Goal: Task Accomplishment & Management: Manage account settings

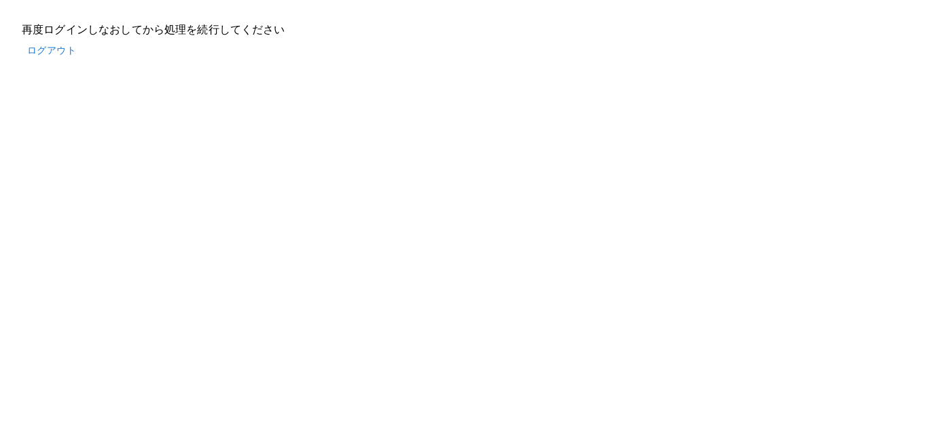
click at [36, 50] on button "ログアウト" at bounding box center [52, 50] width 60 height 25
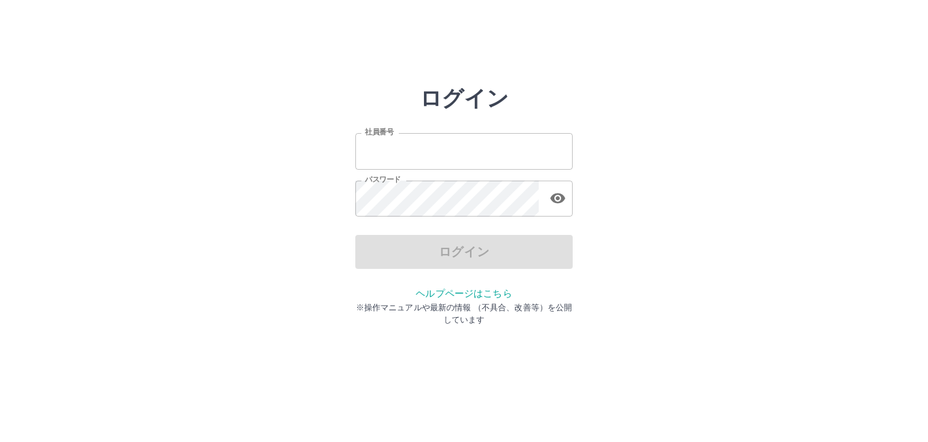
type input "*******"
click at [426, 251] on div "ログイン" at bounding box center [463, 252] width 217 height 34
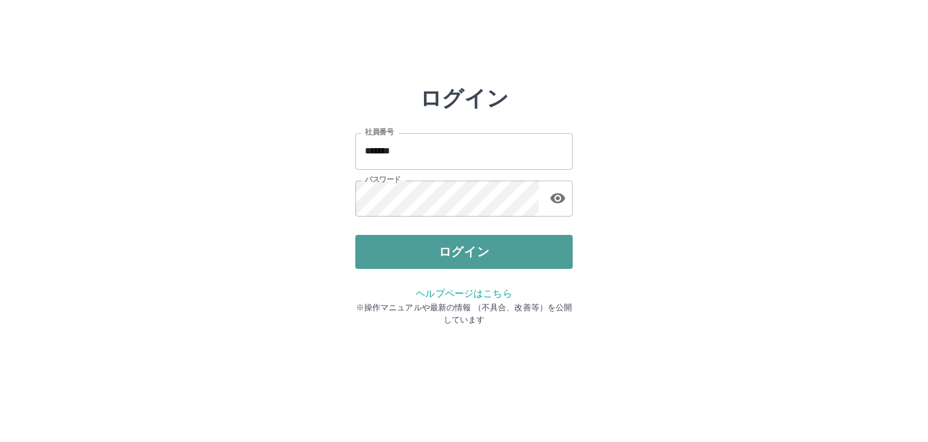
click at [509, 256] on button "ログイン" at bounding box center [463, 252] width 217 height 34
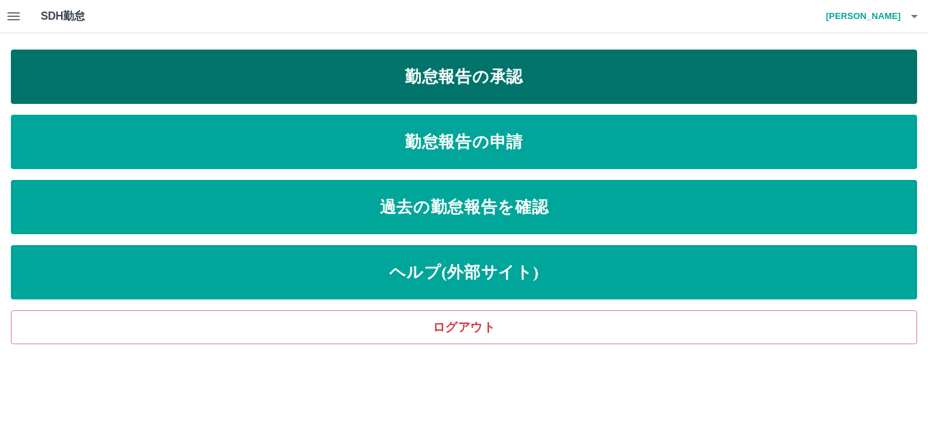
click at [506, 86] on link "勤怠報告の承認" at bounding box center [464, 77] width 906 height 54
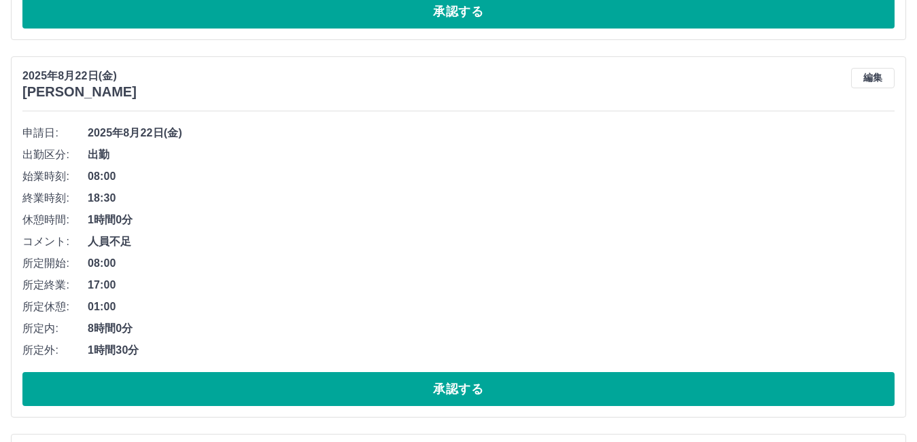
scroll to position [4553, 0]
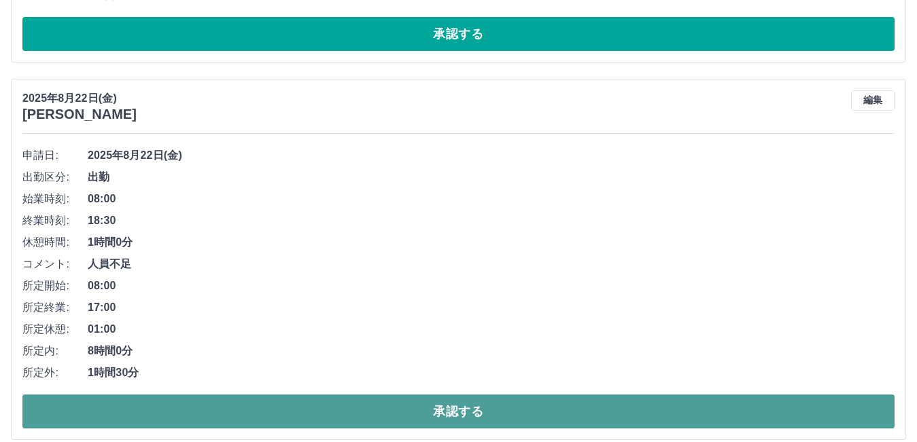
click at [565, 415] on button "承認する" at bounding box center [458, 412] width 872 height 34
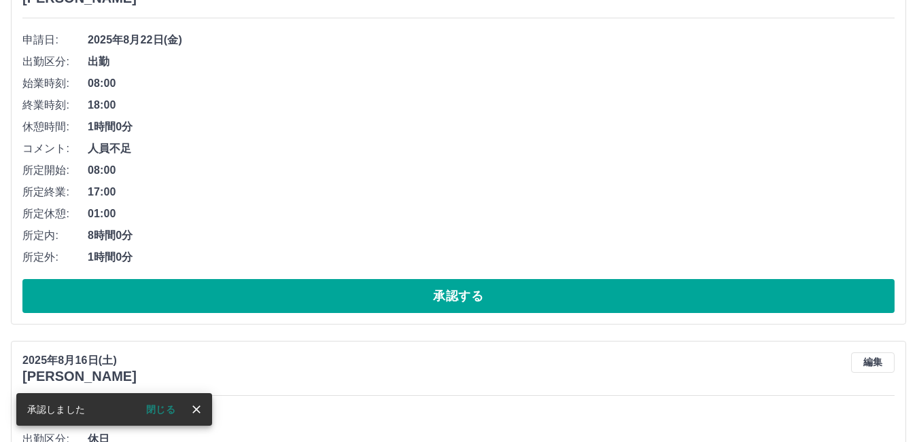
scroll to position [4281, 0]
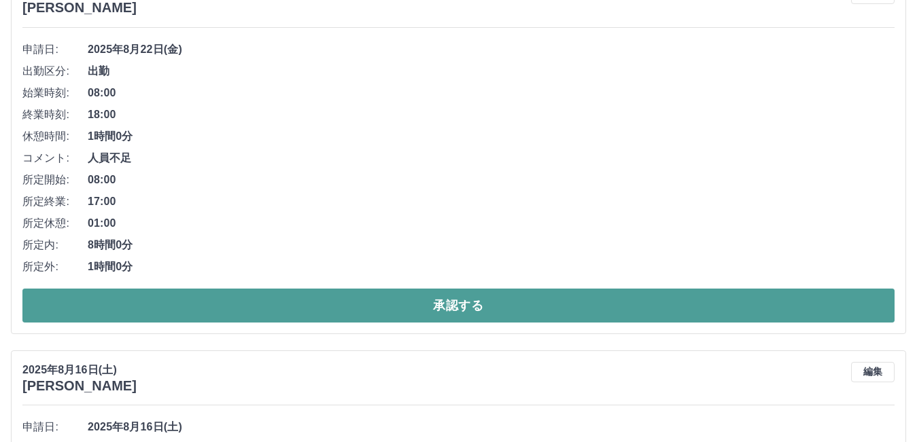
click at [695, 300] on button "承認する" at bounding box center [458, 306] width 872 height 34
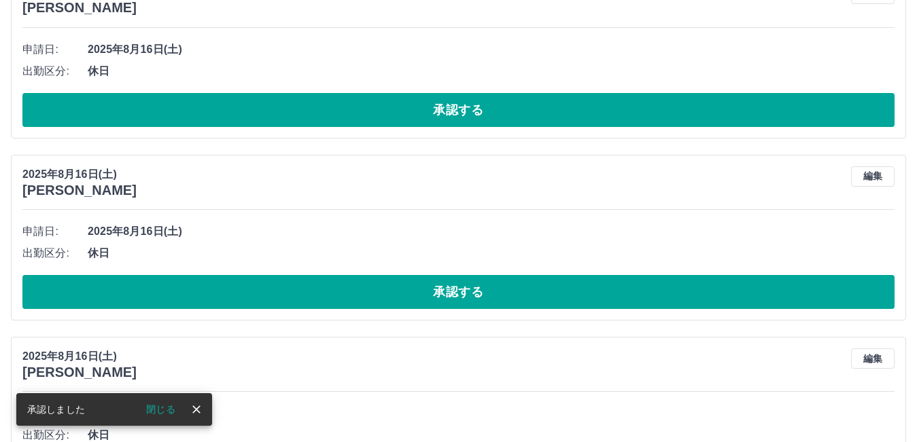
scroll to position [3903, 0]
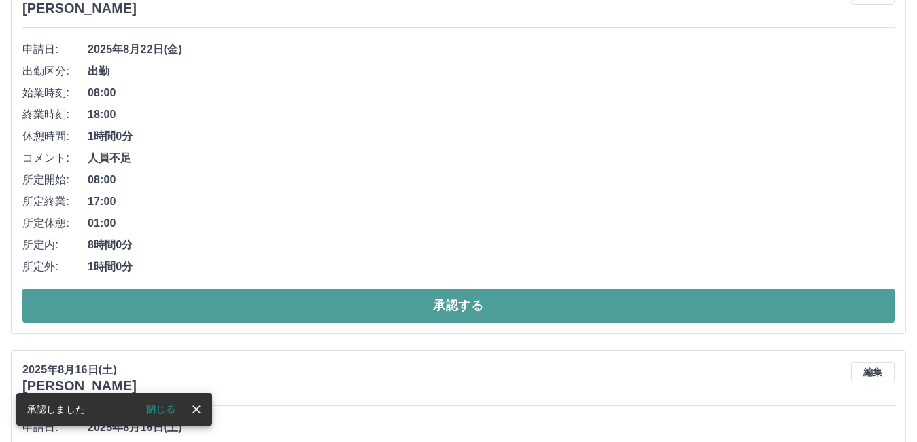
click at [651, 298] on button "承認する" at bounding box center [458, 306] width 872 height 34
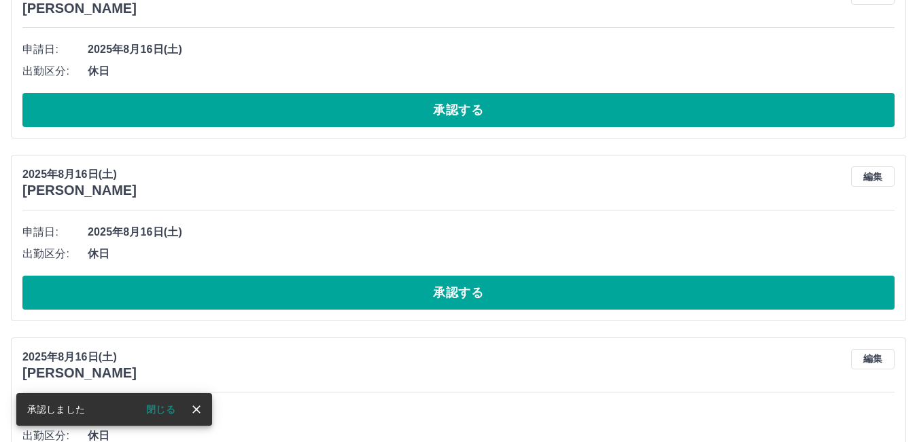
scroll to position [3525, 0]
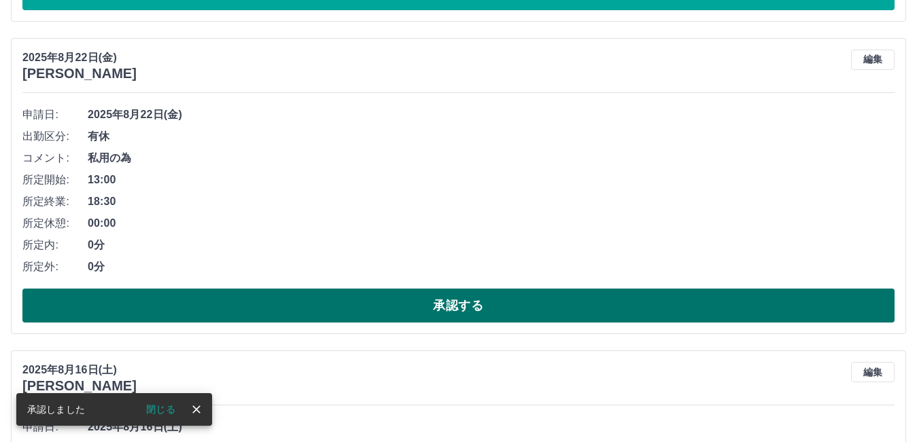
drag, startPoint x: 628, startPoint y: 302, endPoint x: 627, endPoint y: 309, distance: 6.9
click at [627, 309] on button "承認する" at bounding box center [458, 306] width 872 height 34
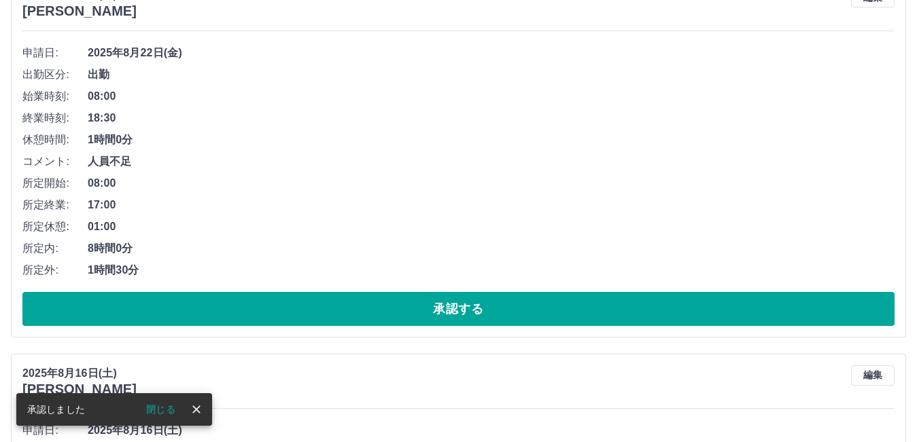
scroll to position [3185, 0]
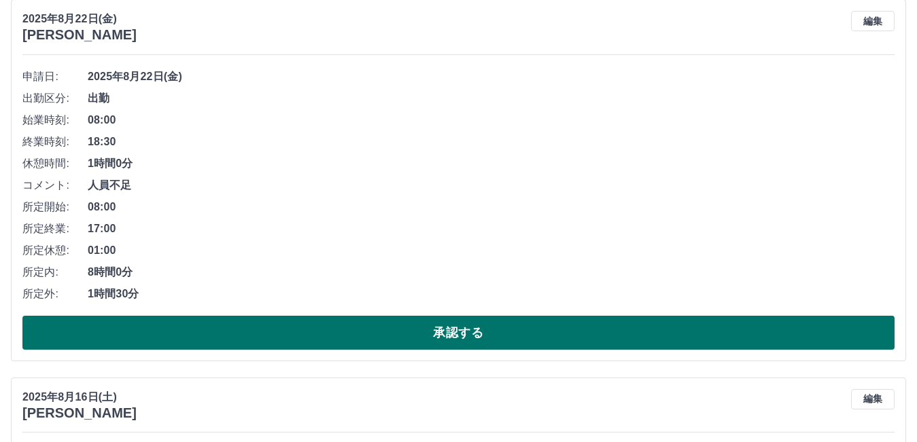
click at [432, 338] on button "承認する" at bounding box center [458, 333] width 872 height 34
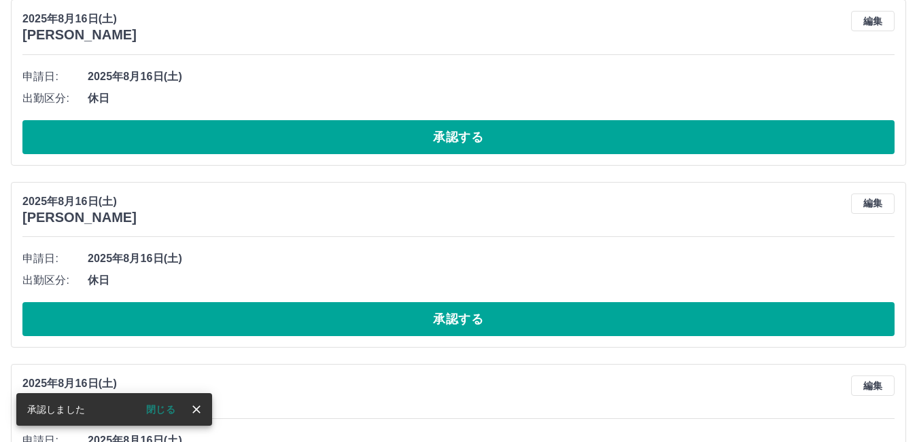
scroll to position [2806, 0]
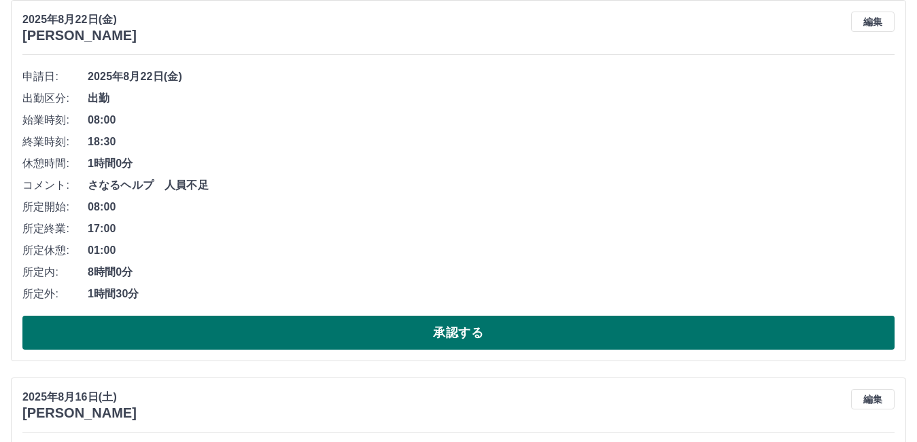
click at [432, 337] on button "承認する" at bounding box center [458, 333] width 872 height 34
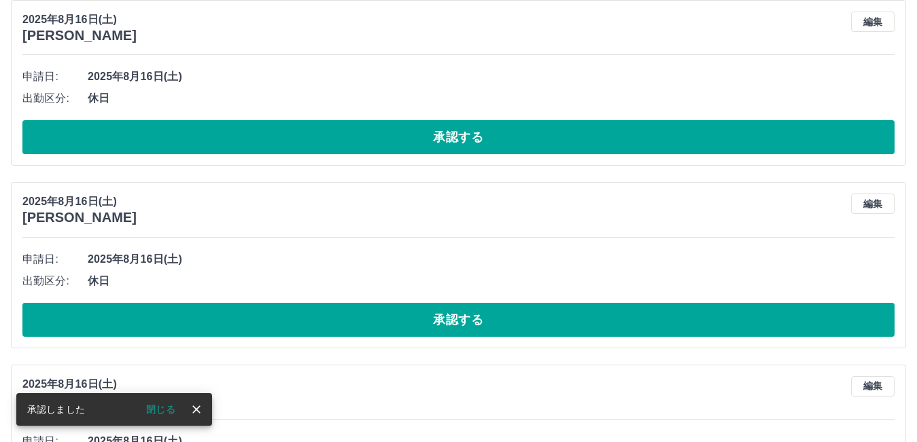
scroll to position [2429, 0]
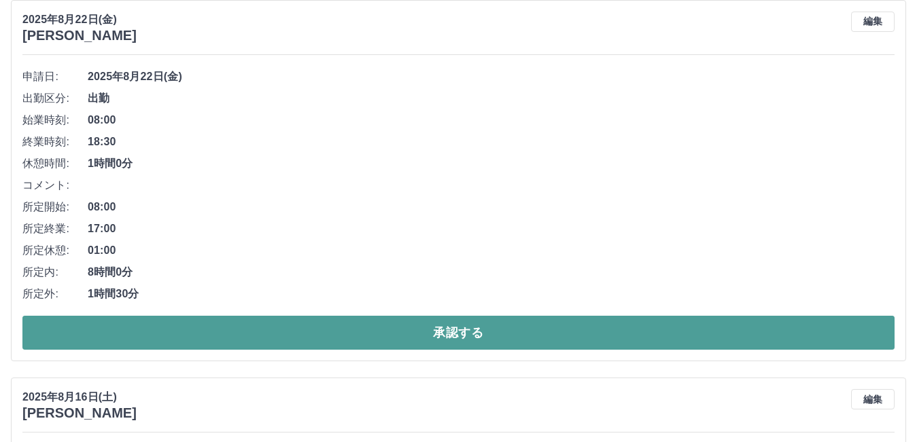
click at [461, 338] on button "承認する" at bounding box center [458, 333] width 872 height 34
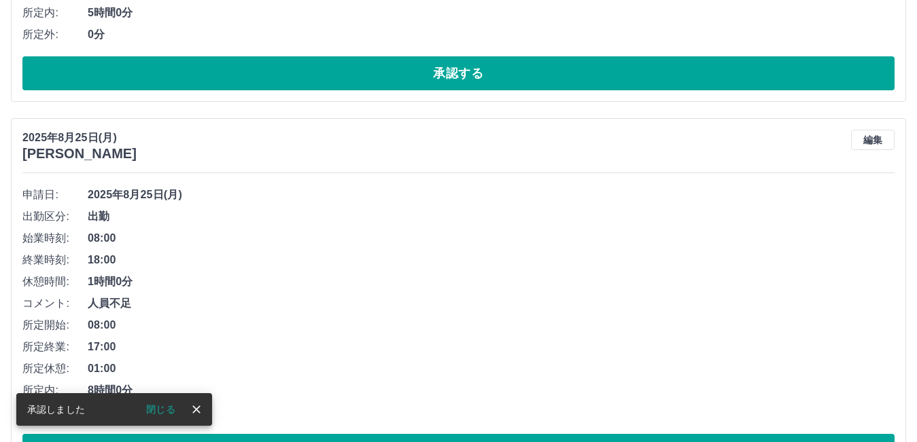
scroll to position [0, 0]
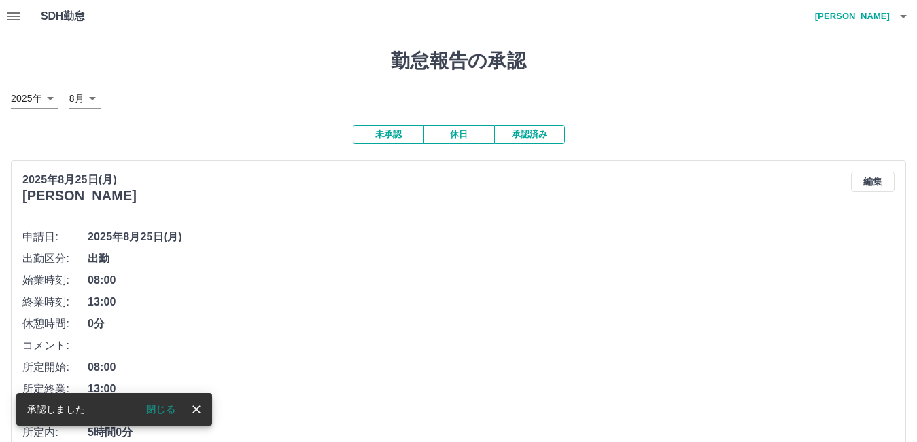
click at [466, 137] on button "休日" at bounding box center [458, 134] width 71 height 19
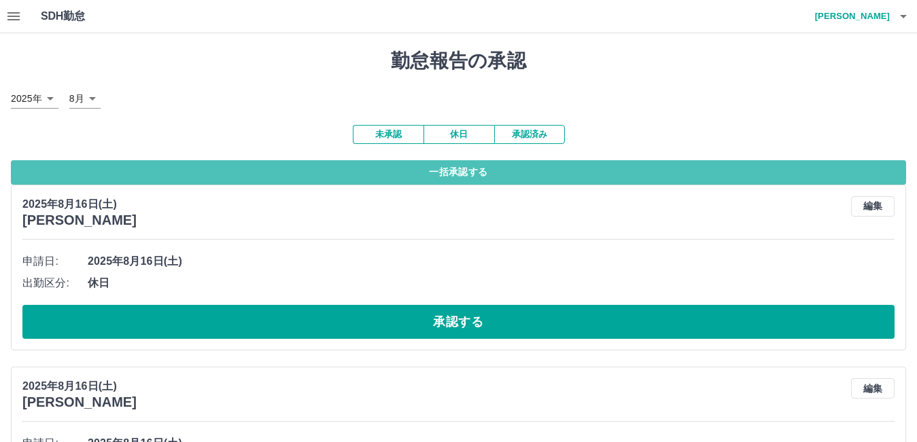
click at [504, 167] on button "一括承認する" at bounding box center [458, 172] width 895 height 24
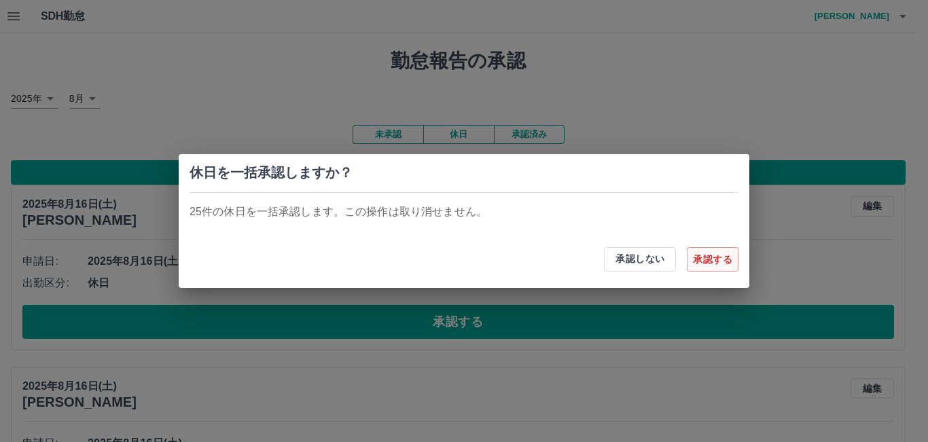
click at [694, 256] on button "承認する" at bounding box center [713, 259] width 52 height 24
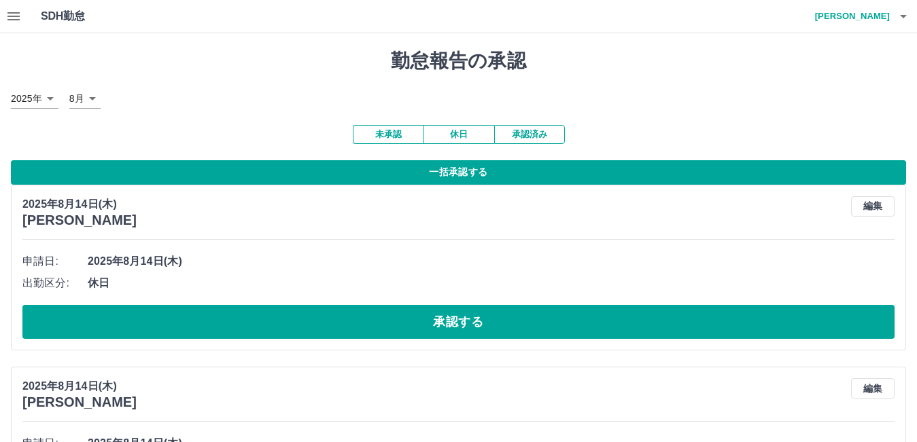
click at [396, 135] on button "未承認" at bounding box center [388, 134] width 71 height 19
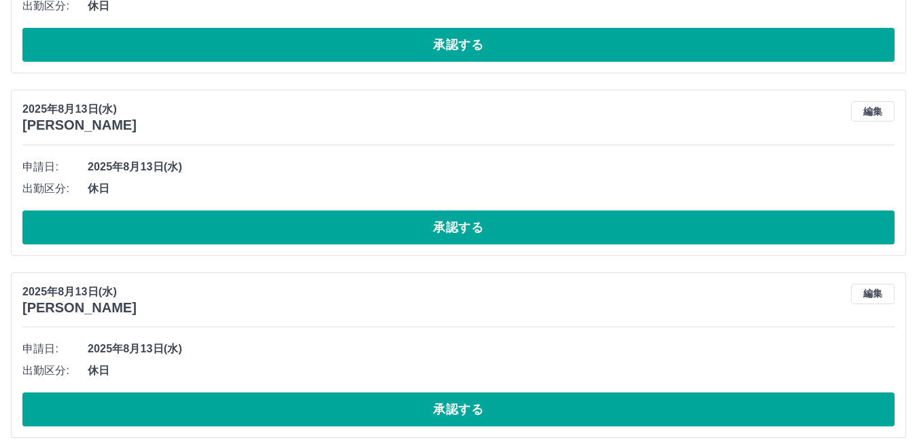
scroll to position [5502, 0]
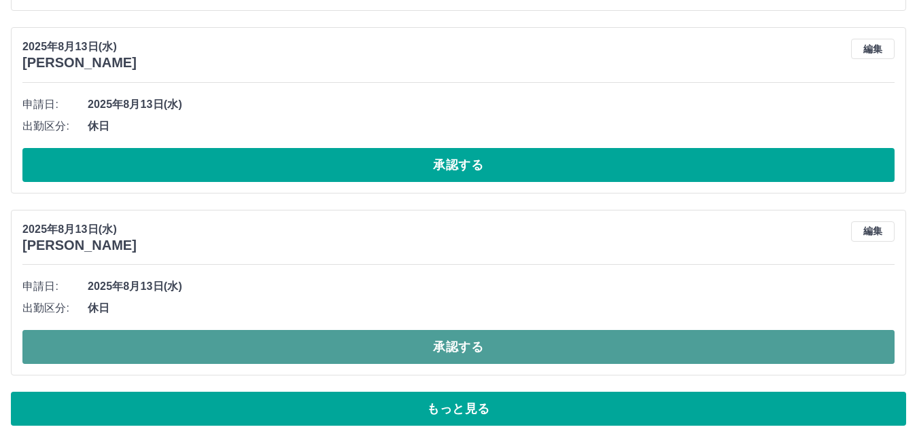
click at [506, 349] on button "承認する" at bounding box center [458, 347] width 872 height 34
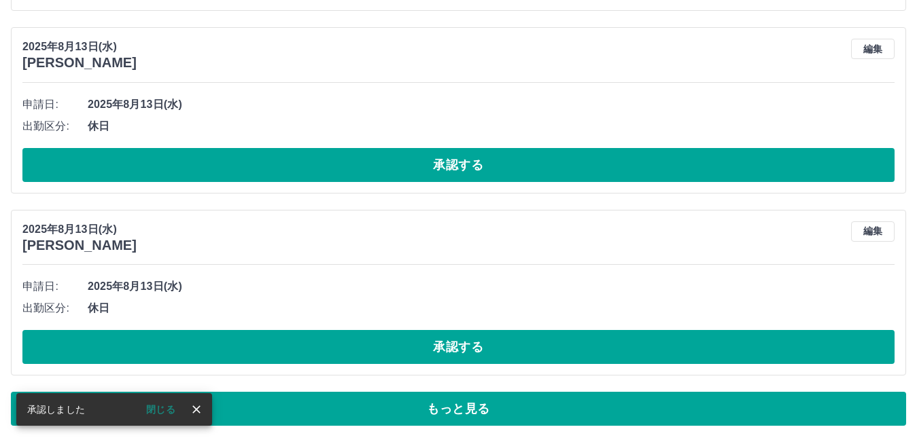
click at [506, 349] on button "承認する" at bounding box center [458, 347] width 872 height 34
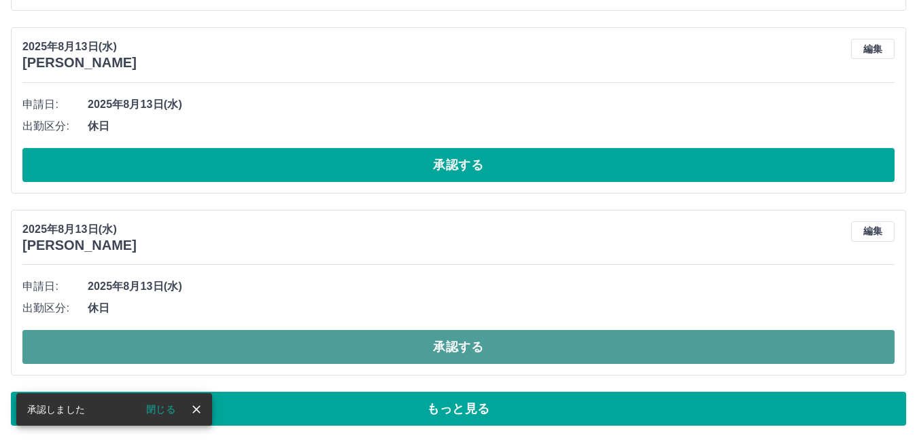
click at [470, 340] on button "承認する" at bounding box center [458, 347] width 872 height 34
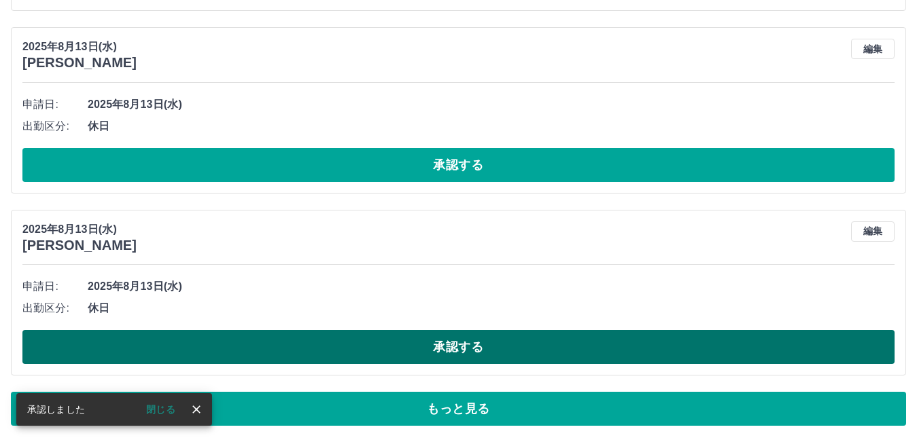
click at [485, 345] on button "承認する" at bounding box center [458, 347] width 872 height 34
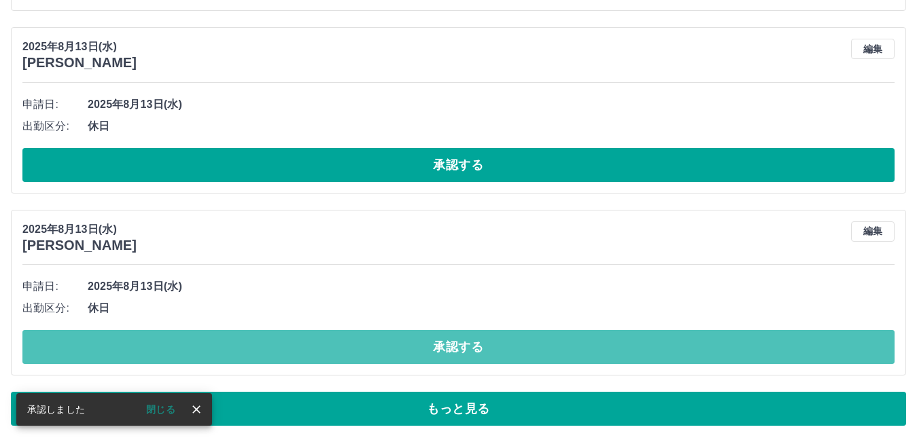
click at [472, 344] on button "承認する" at bounding box center [458, 347] width 872 height 34
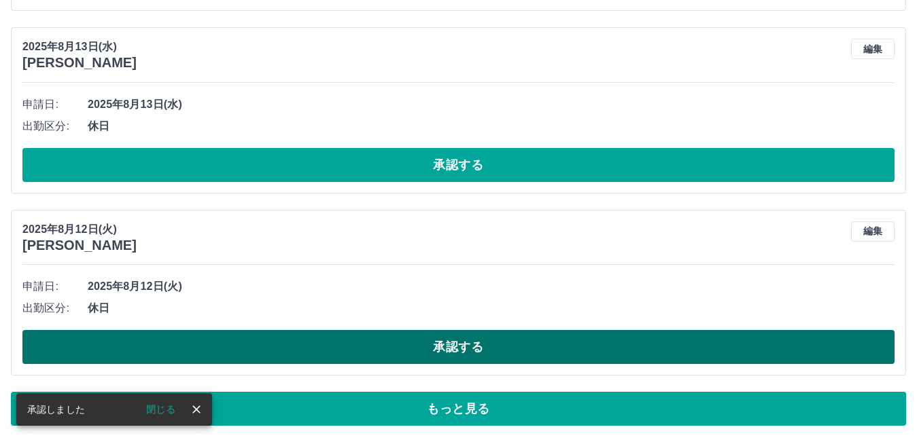
click at [482, 343] on button "承認する" at bounding box center [458, 347] width 872 height 34
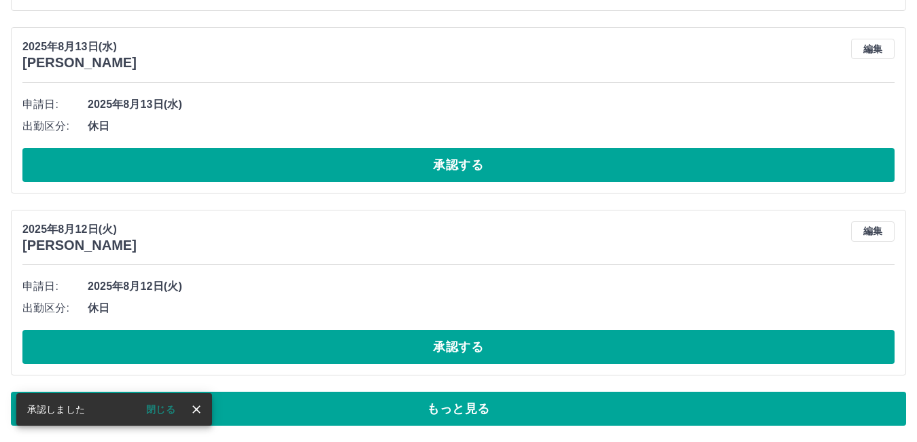
click at [482, 350] on button "承認する" at bounding box center [458, 347] width 872 height 34
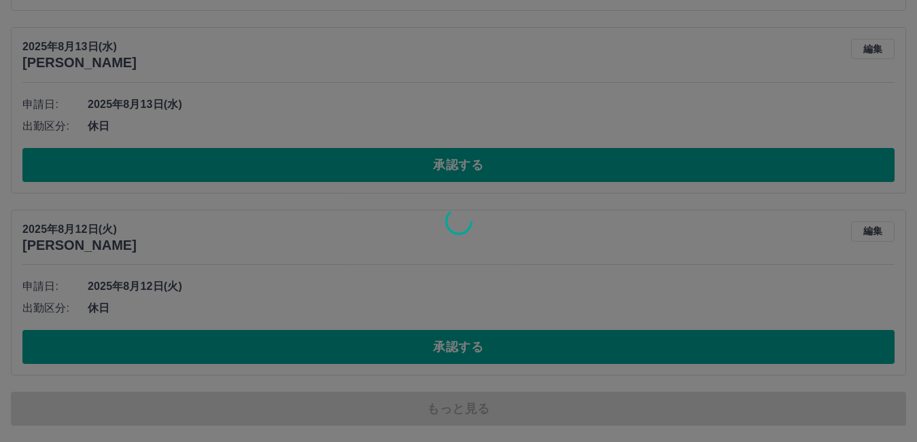
click at [408, 338] on div at bounding box center [458, 221] width 917 height 442
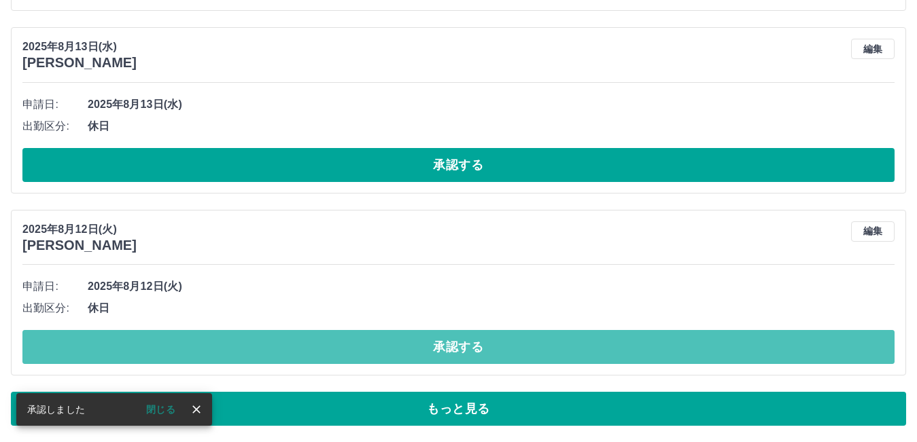
click at [406, 349] on button "承認する" at bounding box center [458, 347] width 872 height 34
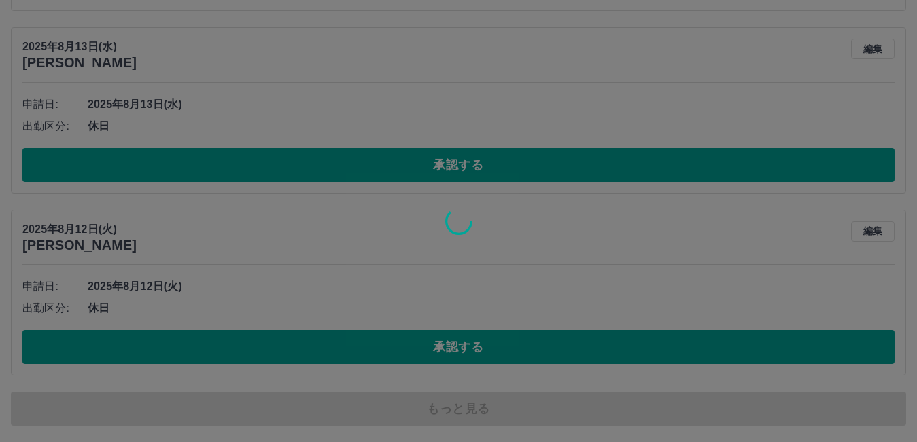
scroll to position [5452, 0]
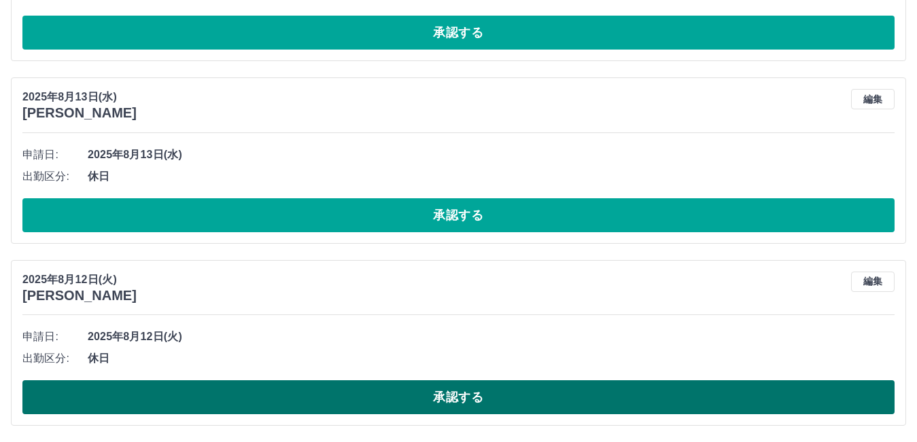
click at [419, 393] on button "承認する" at bounding box center [458, 398] width 872 height 34
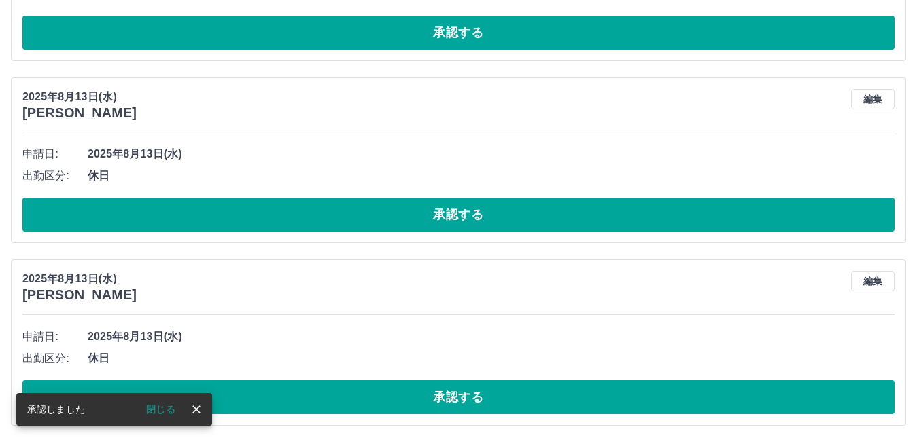
scroll to position [5270, 0]
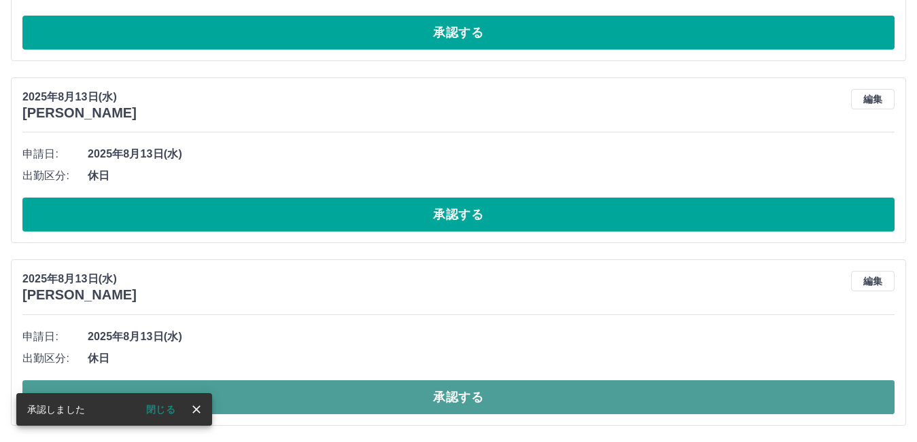
click at [503, 402] on button "承認する" at bounding box center [458, 398] width 872 height 34
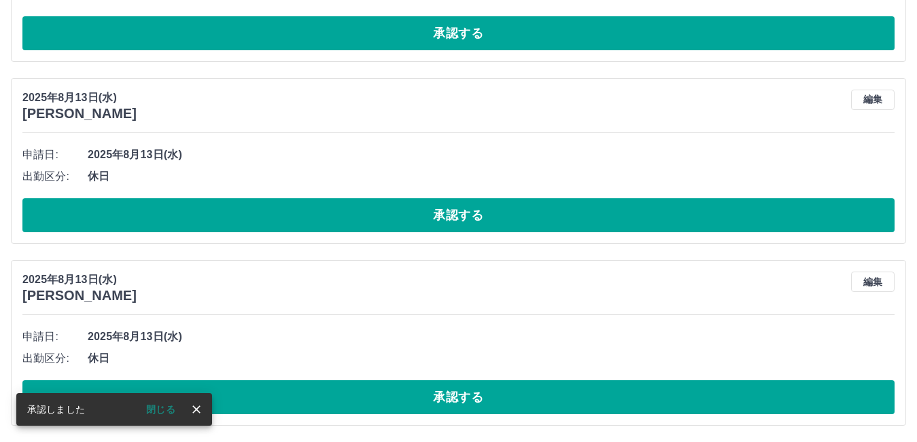
scroll to position [5087, 0]
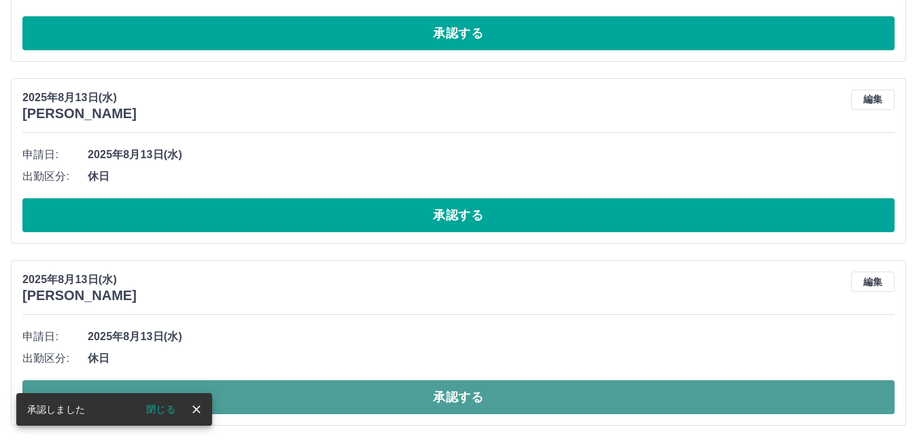
click at [485, 404] on button "承認する" at bounding box center [458, 398] width 872 height 34
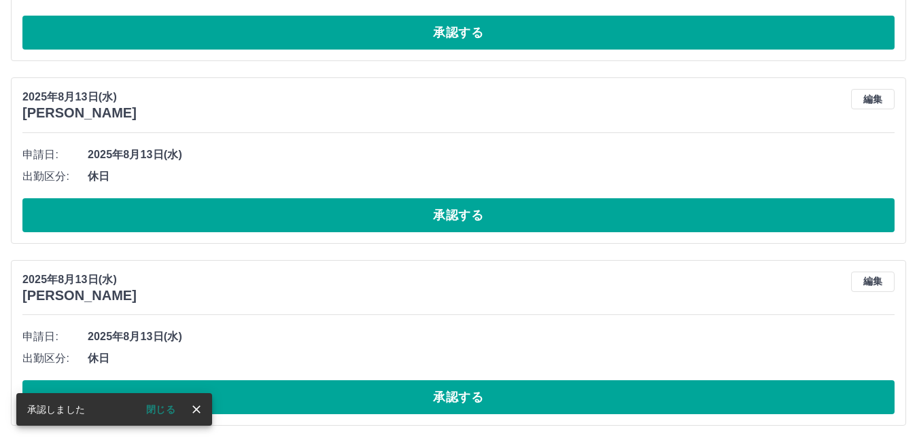
scroll to position [4905, 0]
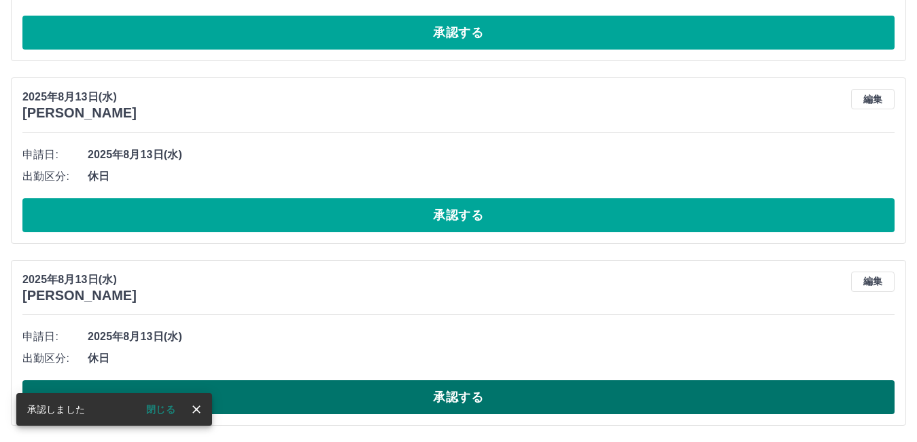
click at [479, 398] on button "承認する" at bounding box center [458, 398] width 872 height 34
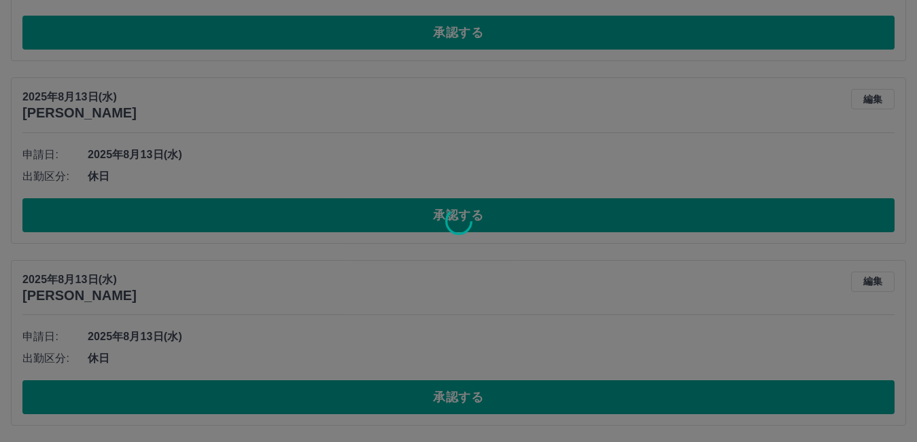
scroll to position [4723, 0]
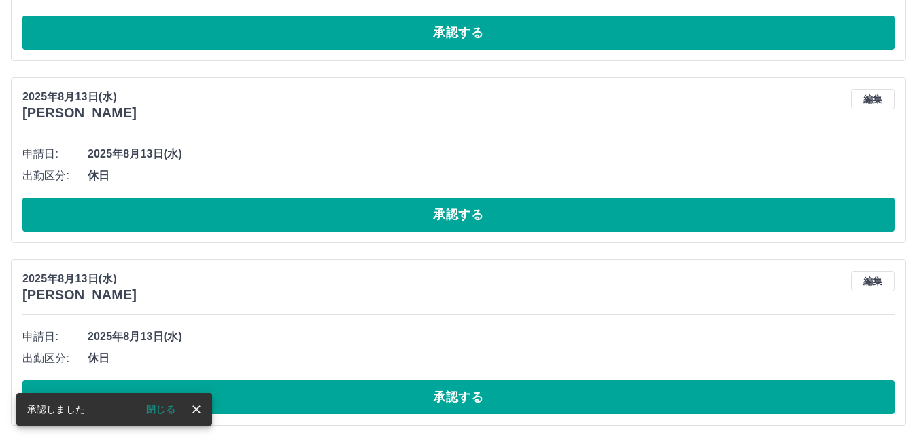
click at [487, 396] on button "承認する" at bounding box center [458, 398] width 872 height 34
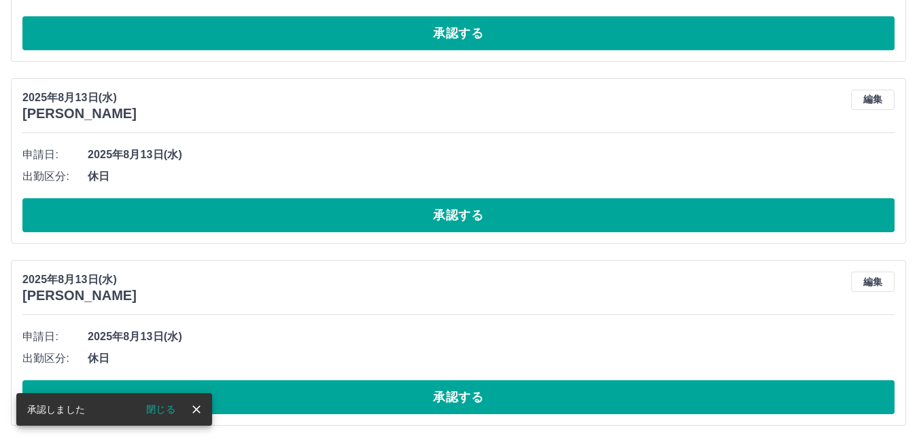
scroll to position [4540, 0]
click at [475, 405] on button "承認する" at bounding box center [458, 398] width 872 height 34
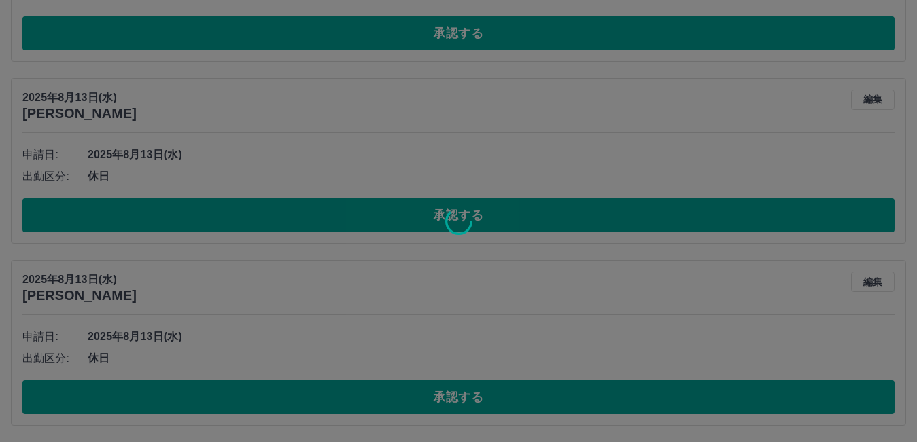
scroll to position [4358, 0]
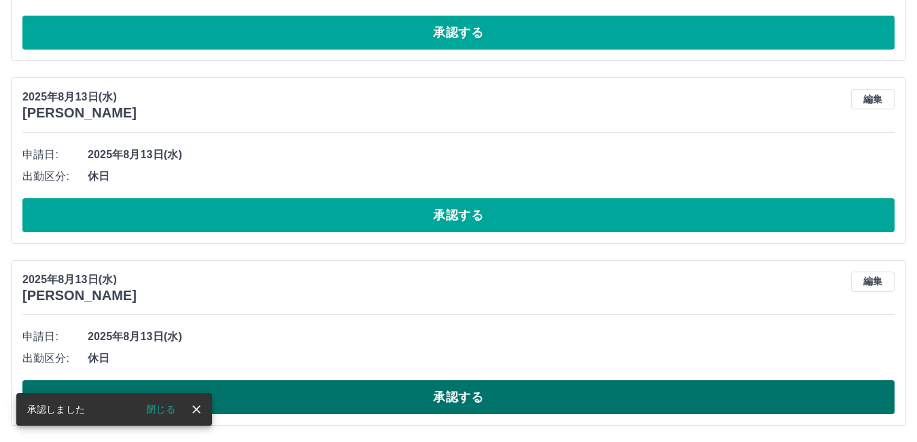
click at [484, 391] on button "承認する" at bounding box center [458, 398] width 872 height 34
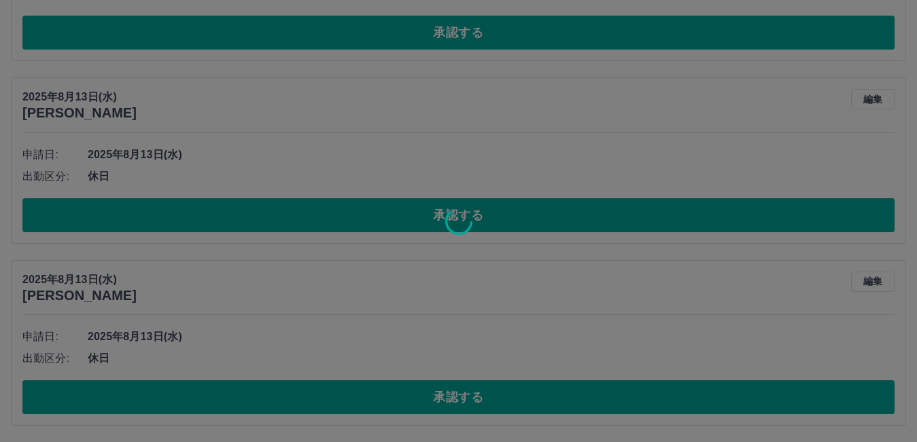
scroll to position [4176, 0]
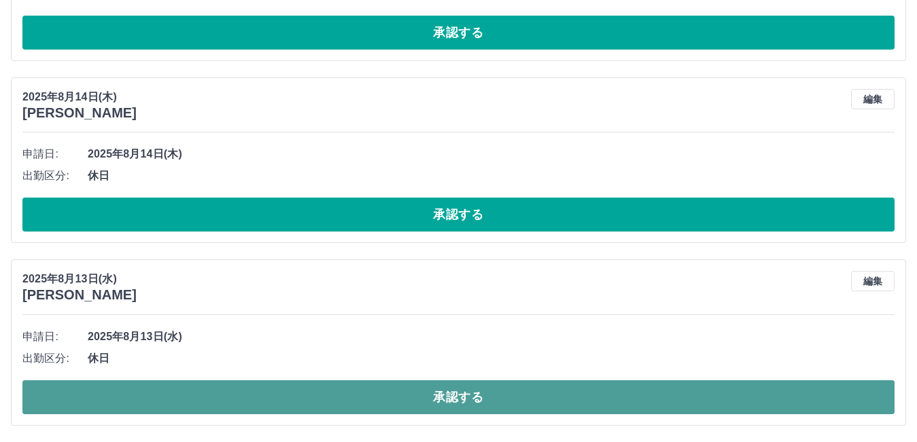
click at [440, 399] on button "承認する" at bounding box center [458, 398] width 872 height 34
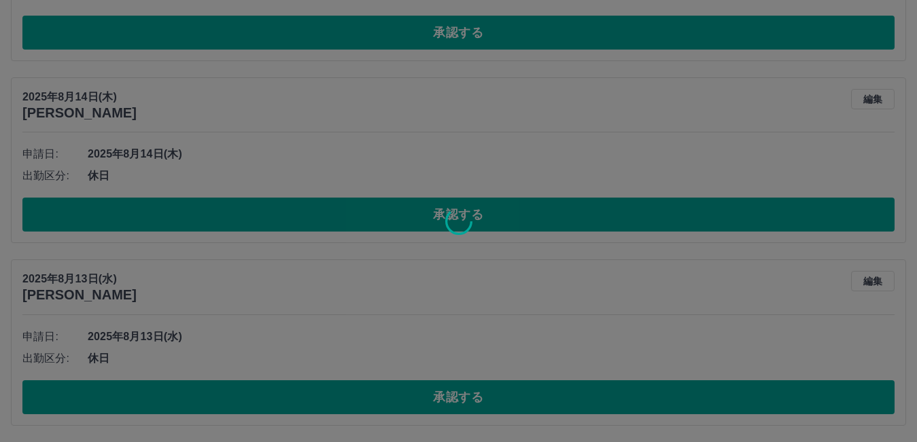
scroll to position [3993, 0]
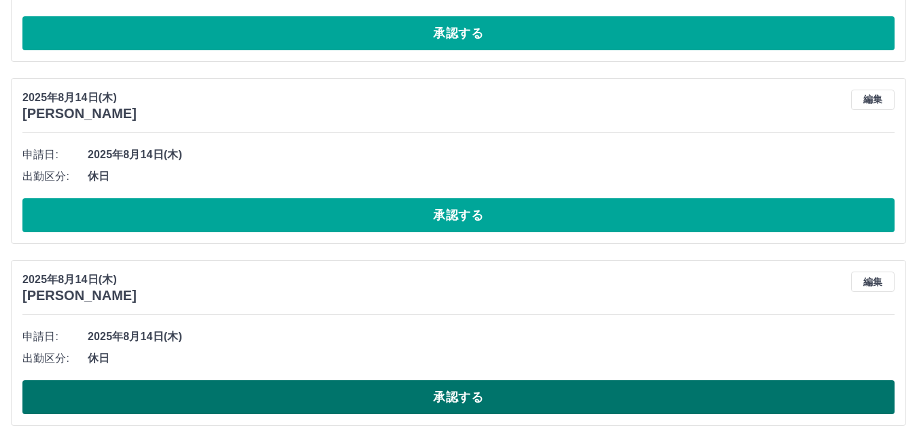
click at [507, 393] on button "承認する" at bounding box center [458, 398] width 872 height 34
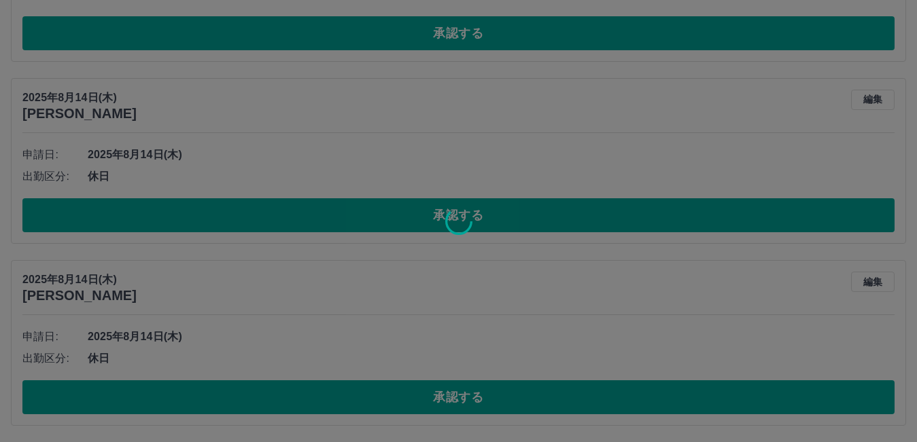
scroll to position [3811, 0]
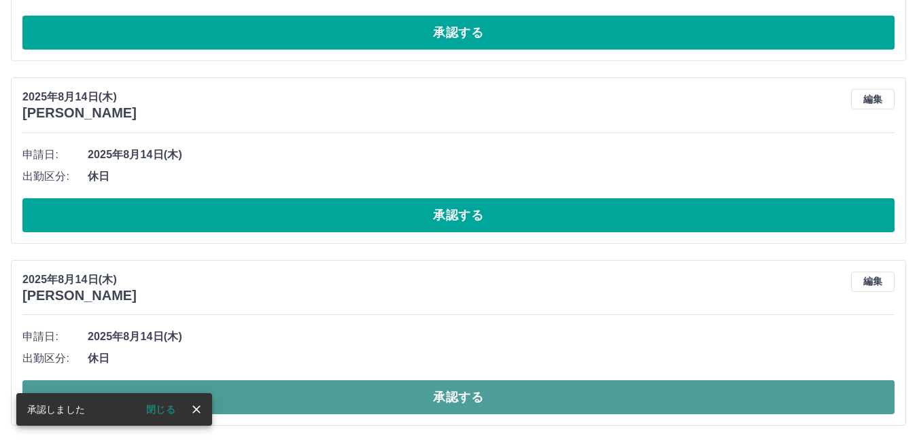
click at [521, 393] on button "承認する" at bounding box center [458, 398] width 872 height 34
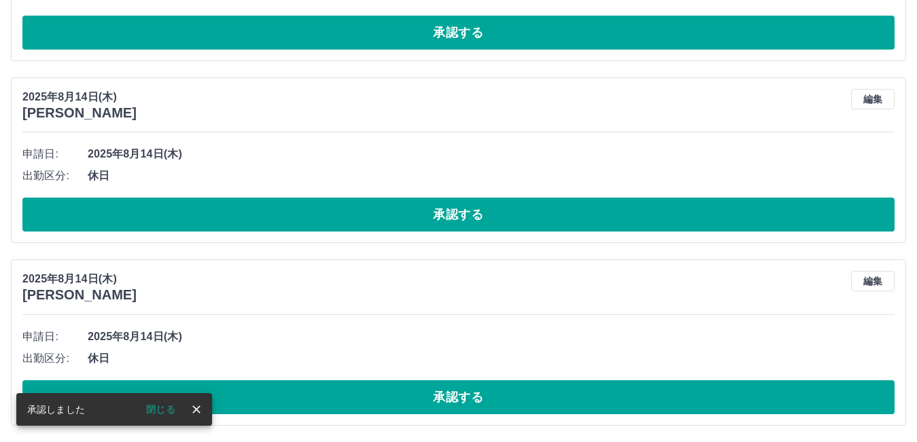
scroll to position [3629, 0]
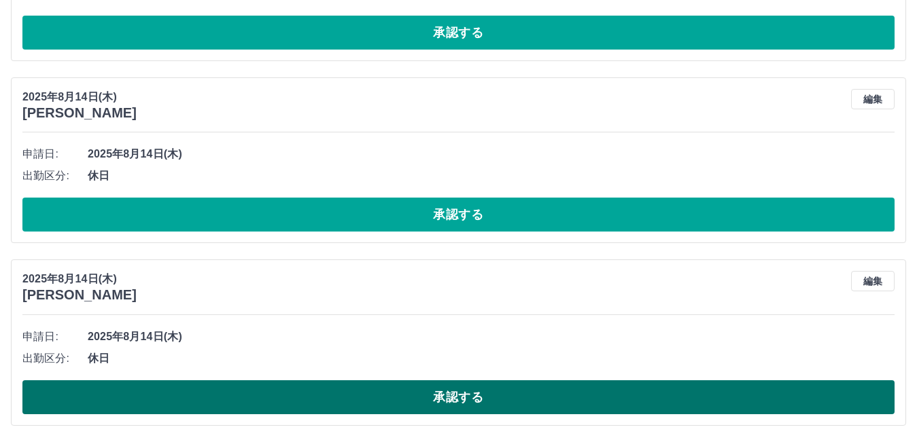
click at [382, 395] on button "承認する" at bounding box center [458, 398] width 872 height 34
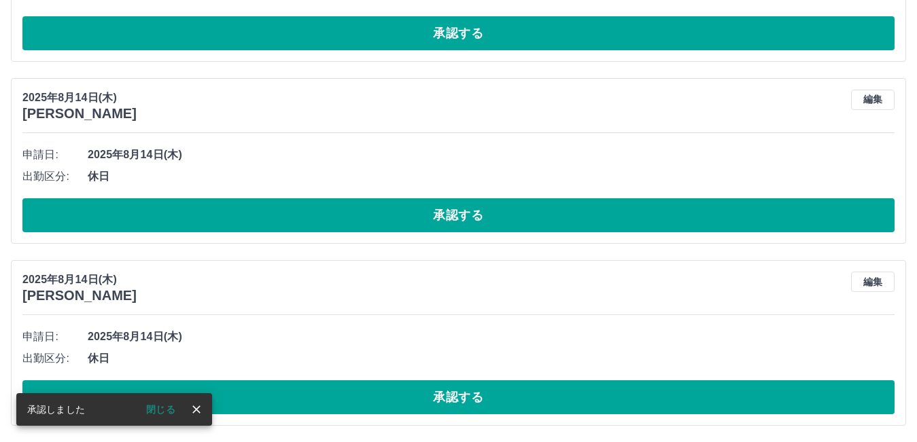
scroll to position [3446, 0]
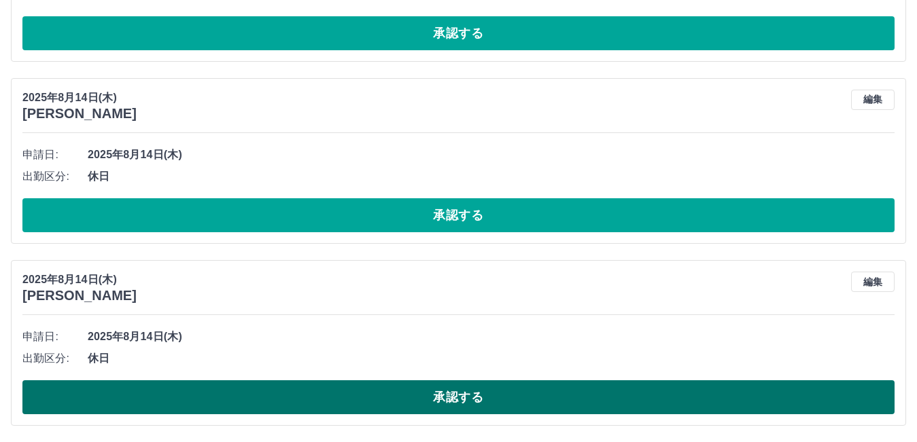
click at [376, 393] on button "承認する" at bounding box center [458, 398] width 872 height 34
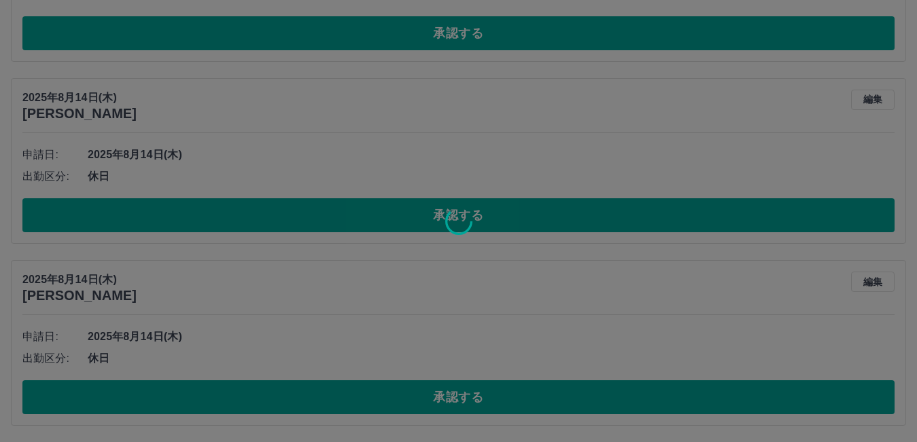
scroll to position [3264, 0]
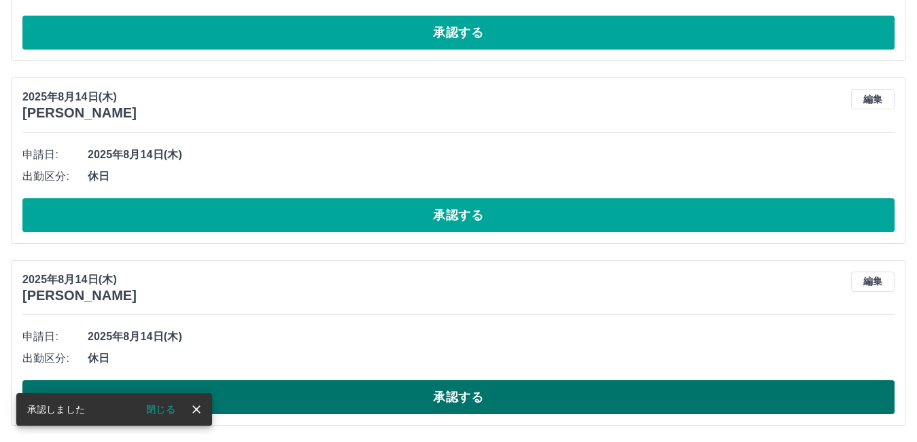
click at [342, 402] on button "承認する" at bounding box center [458, 398] width 872 height 34
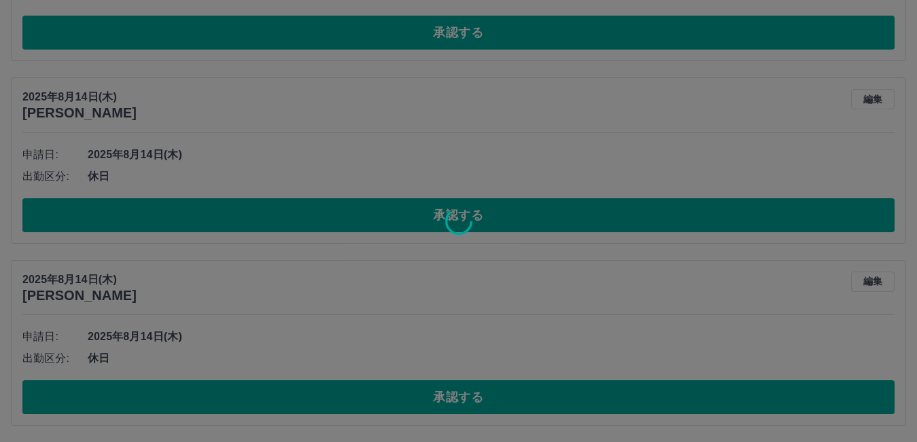
scroll to position [3082, 0]
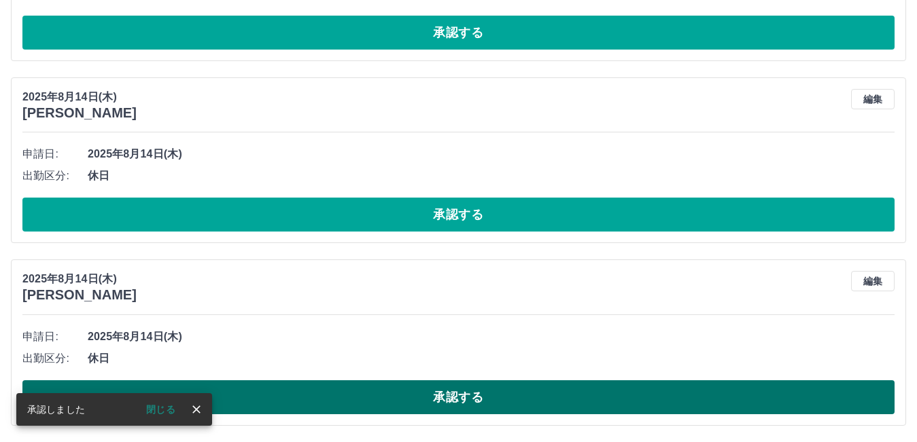
click at [409, 405] on button "承認する" at bounding box center [458, 398] width 872 height 34
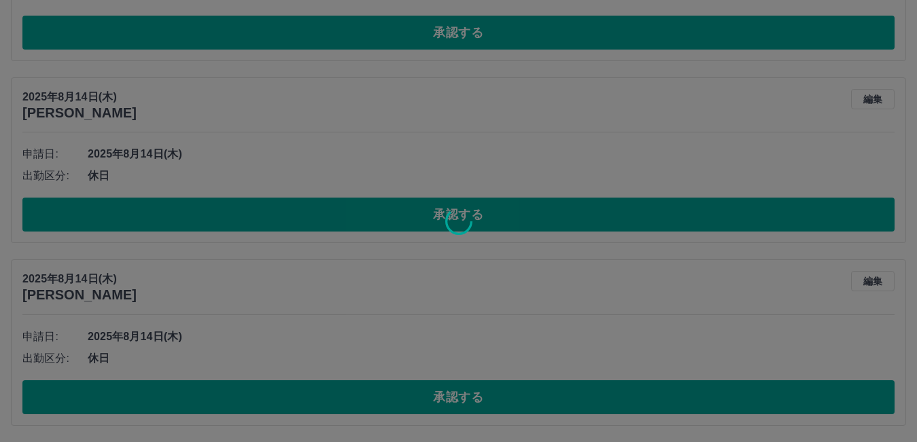
scroll to position [2899, 0]
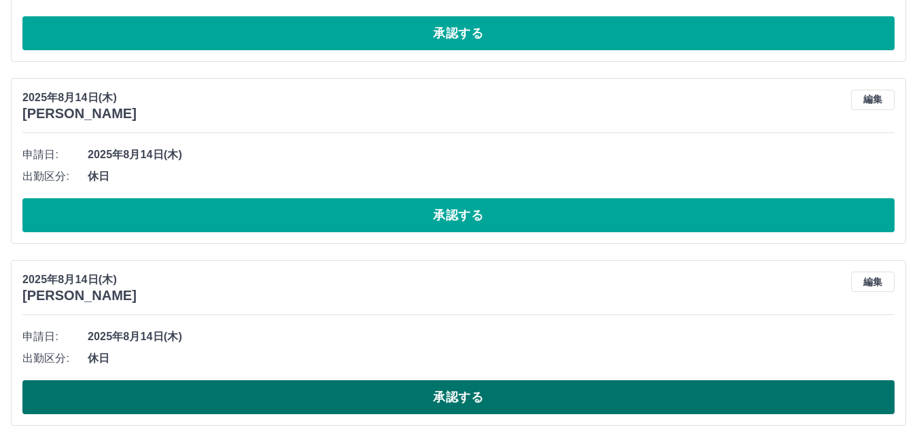
click at [429, 399] on button "承認する" at bounding box center [458, 398] width 872 height 34
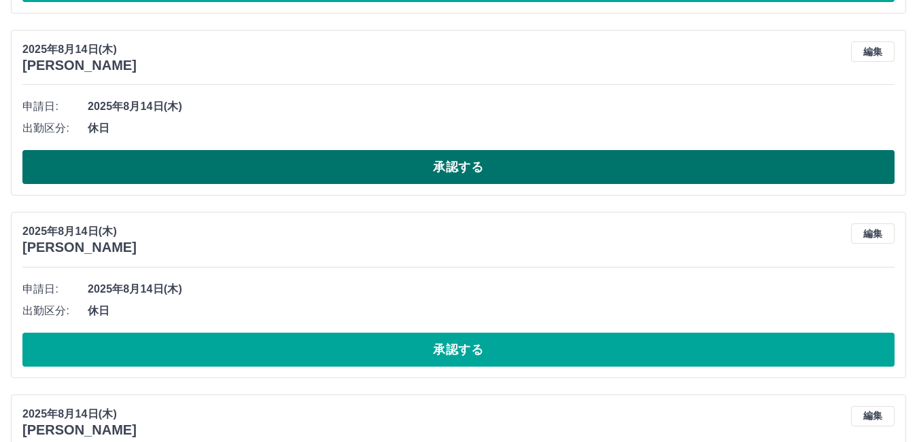
scroll to position [2173, 0]
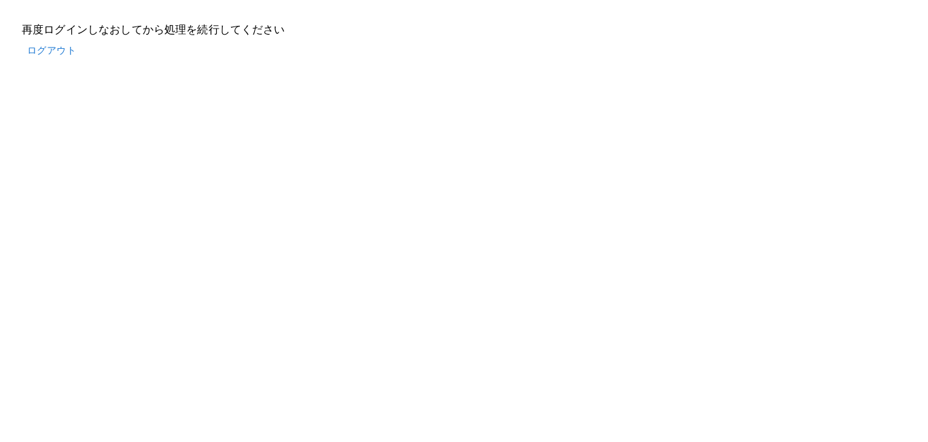
click at [60, 52] on button "ログアウト" at bounding box center [52, 50] width 60 height 25
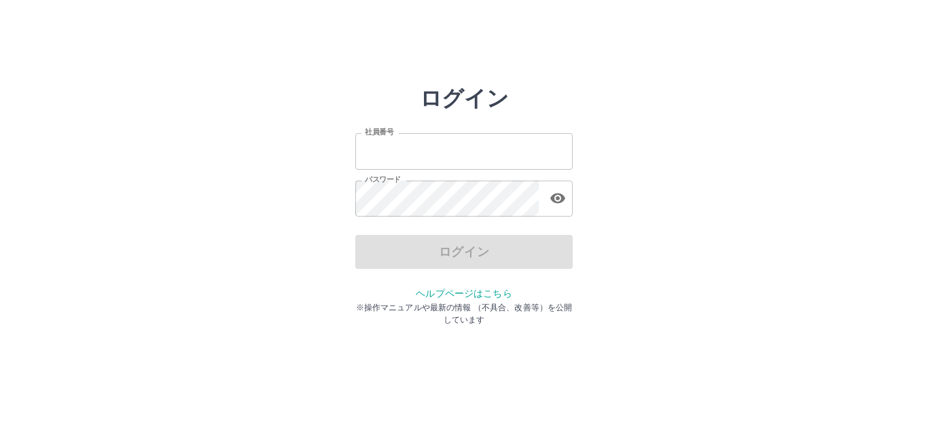
type input "*******"
click at [411, 247] on div "ログイン" at bounding box center [463, 252] width 217 height 34
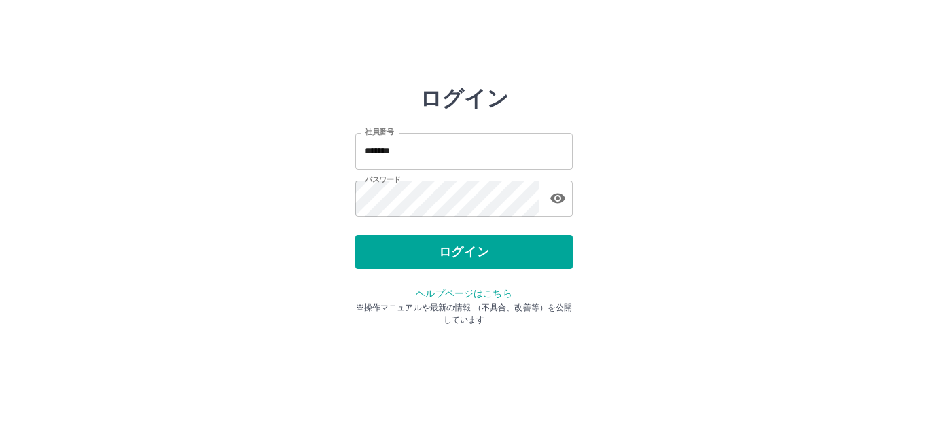
click at [411, 247] on button "ログイン" at bounding box center [463, 252] width 217 height 34
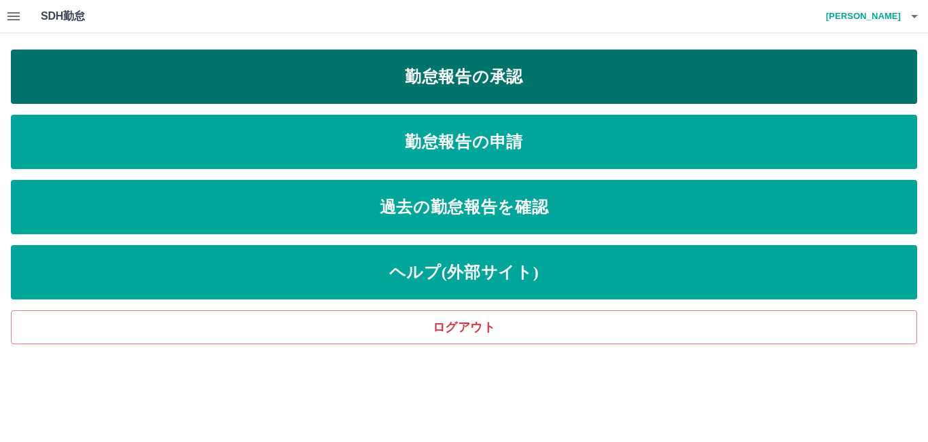
click at [484, 75] on link "勤怠報告の承認" at bounding box center [464, 77] width 906 height 54
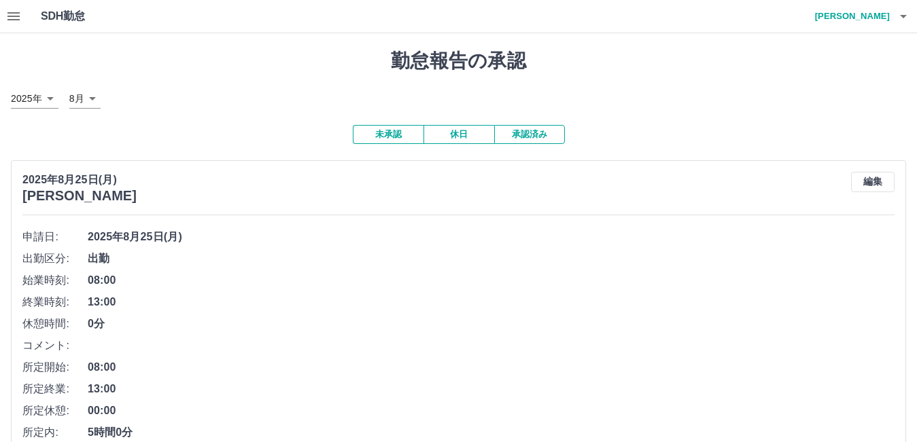
click at [477, 135] on button "休日" at bounding box center [458, 134] width 71 height 19
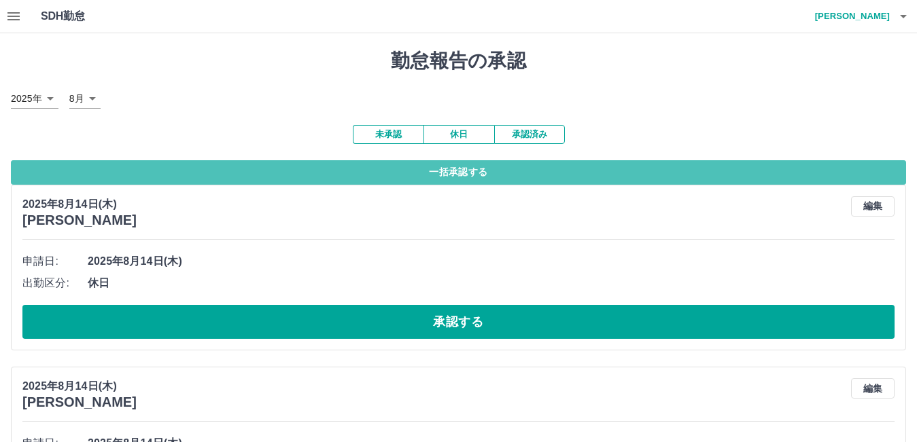
click at [490, 172] on button "一括承認する" at bounding box center [458, 172] width 895 height 24
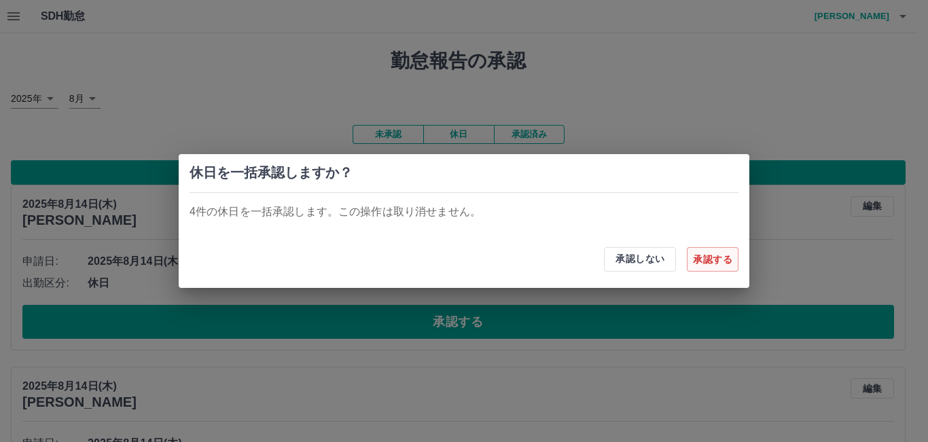
click at [707, 258] on button "承認する" at bounding box center [713, 259] width 52 height 24
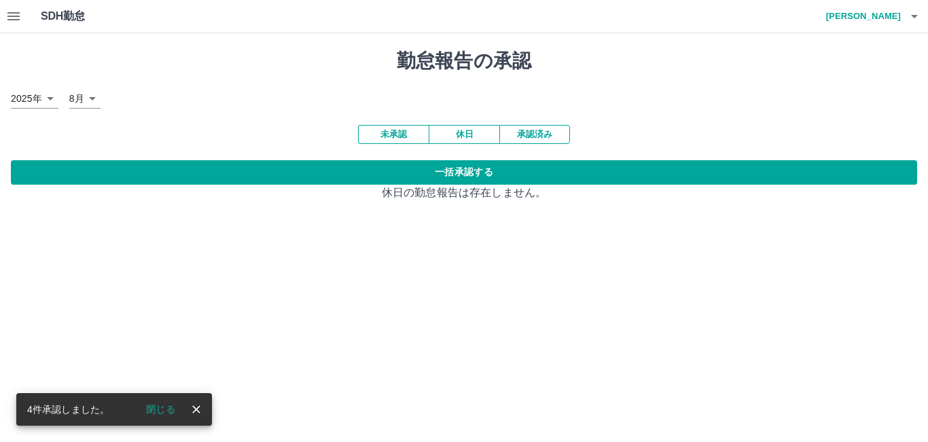
click at [398, 135] on button "未承認" at bounding box center [393, 134] width 71 height 19
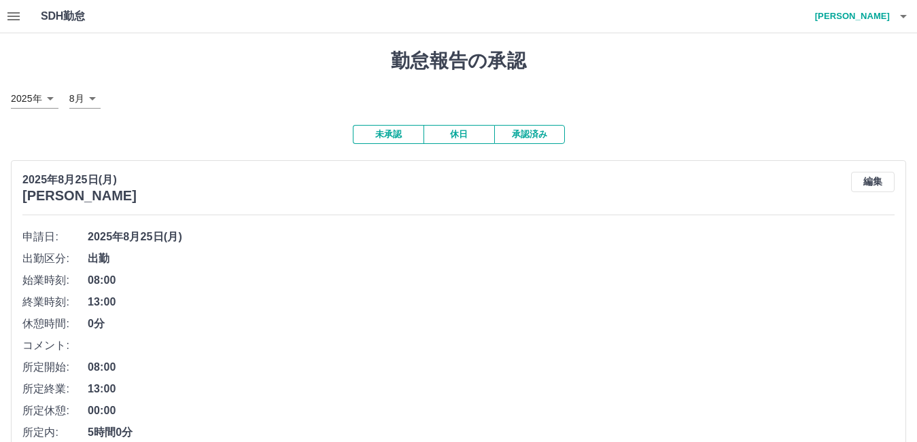
click at [553, 138] on button "承認済み" at bounding box center [529, 134] width 71 height 19
click at [403, 141] on button "未承認" at bounding box center [388, 134] width 71 height 19
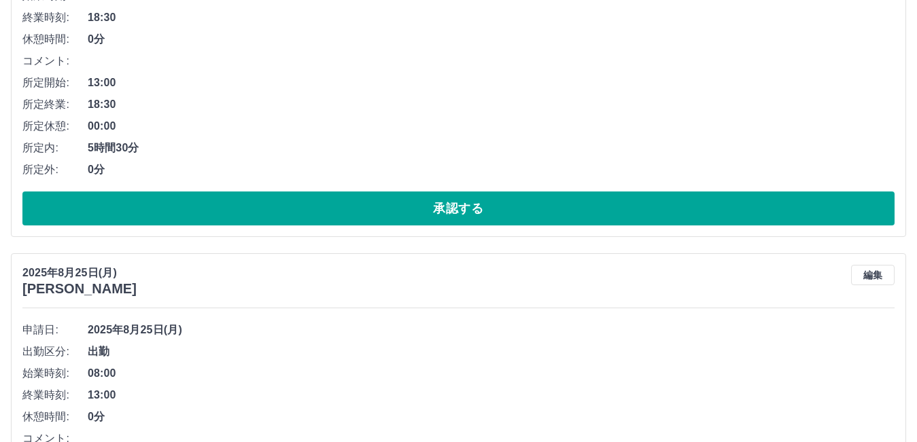
scroll to position [2336, 0]
